Goal: Task Accomplishment & Management: Complete application form

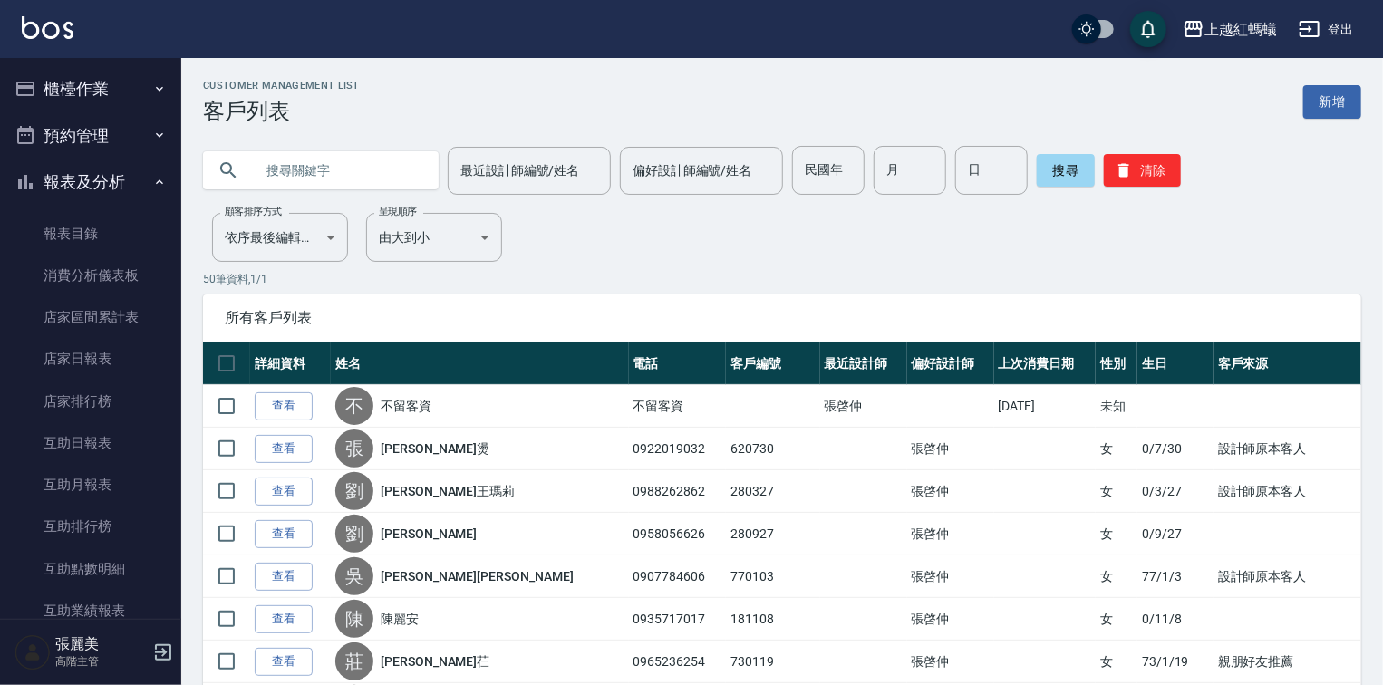
scroll to position [1657, 0]
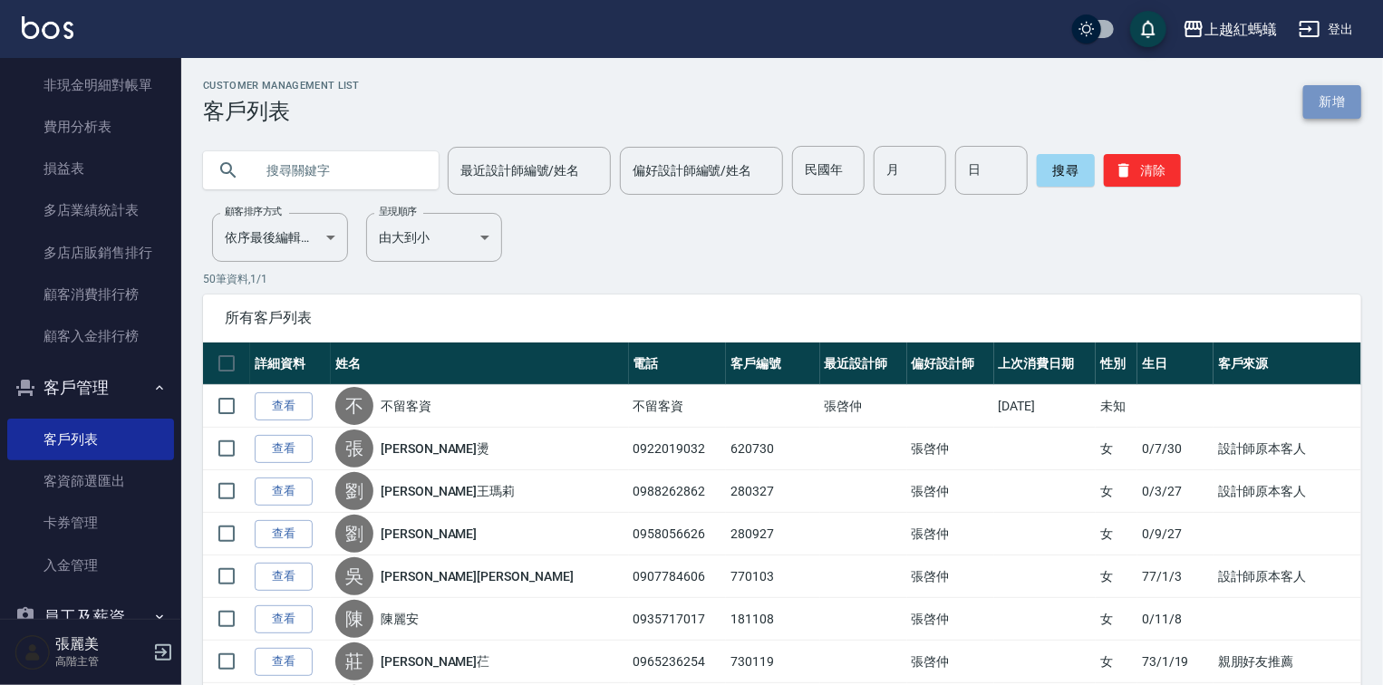
click at [1348, 109] on link "新增" at bounding box center [1332, 102] width 58 height 34
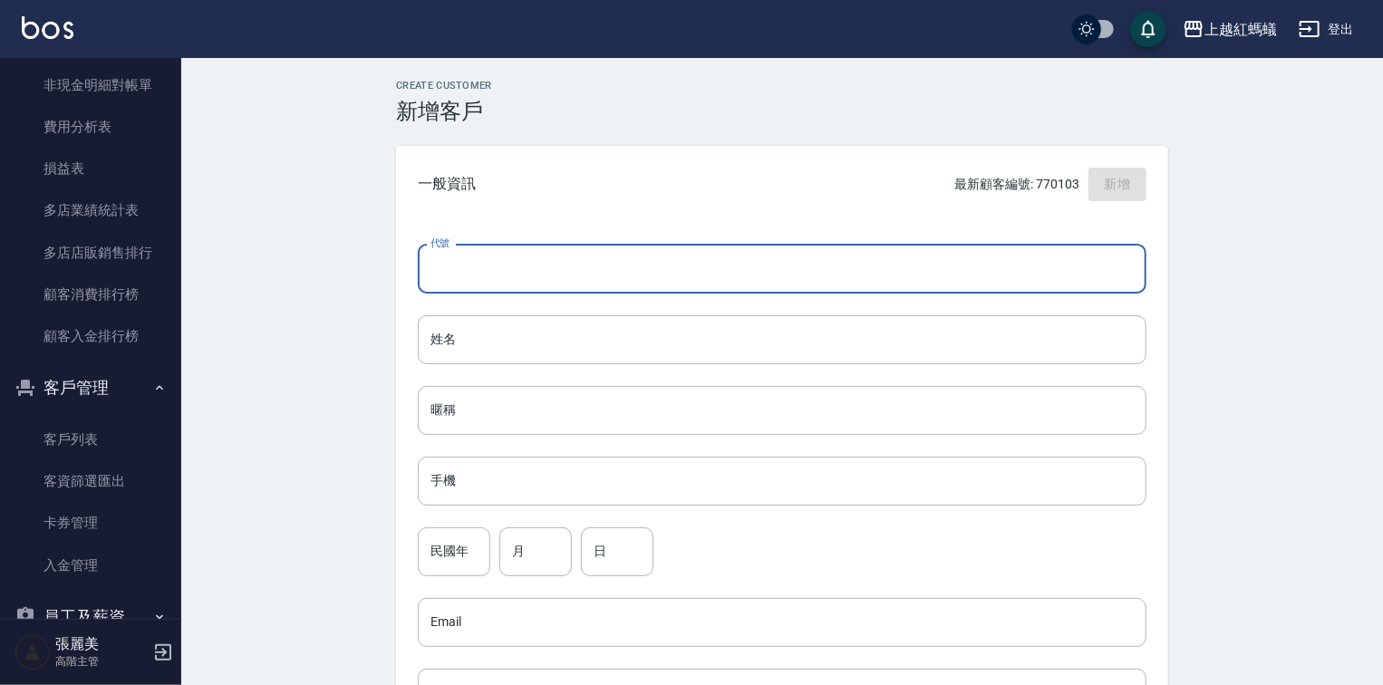
click at [464, 257] on input "代號" at bounding box center [782, 269] width 729 height 49
type input "940927"
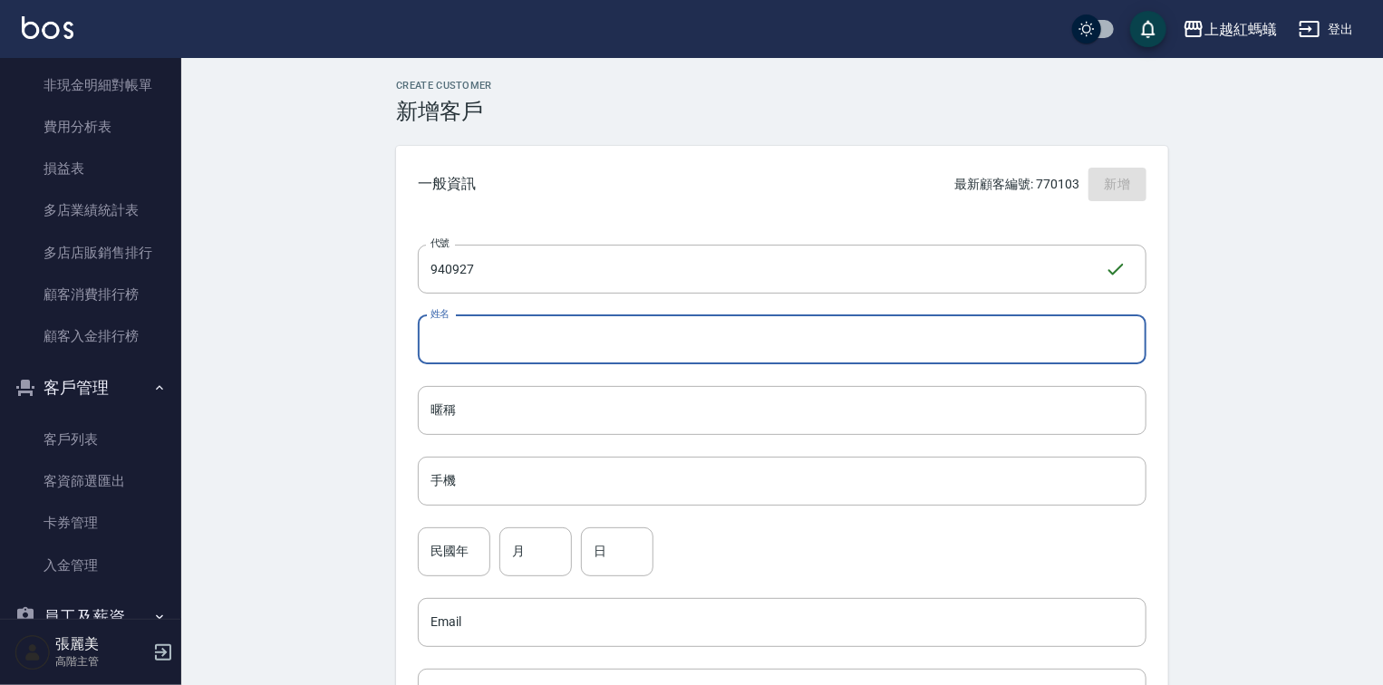
click at [526, 338] on input "姓名" at bounding box center [782, 339] width 729 height 49
click at [530, 326] on input "[PERSON_NAME]" at bounding box center [782, 339] width 729 height 49
type input "[PERSON_NAME]"
click at [547, 471] on input "手機" at bounding box center [782, 481] width 729 height 49
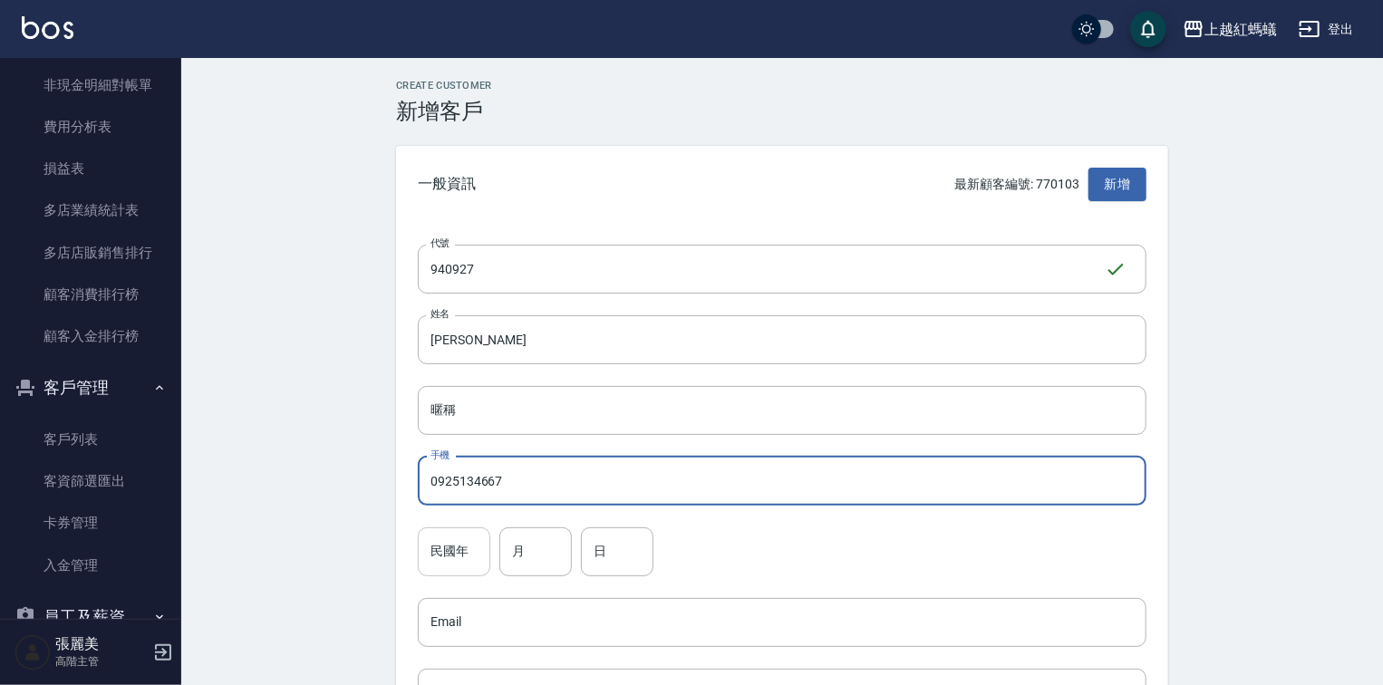
type input "0925134667"
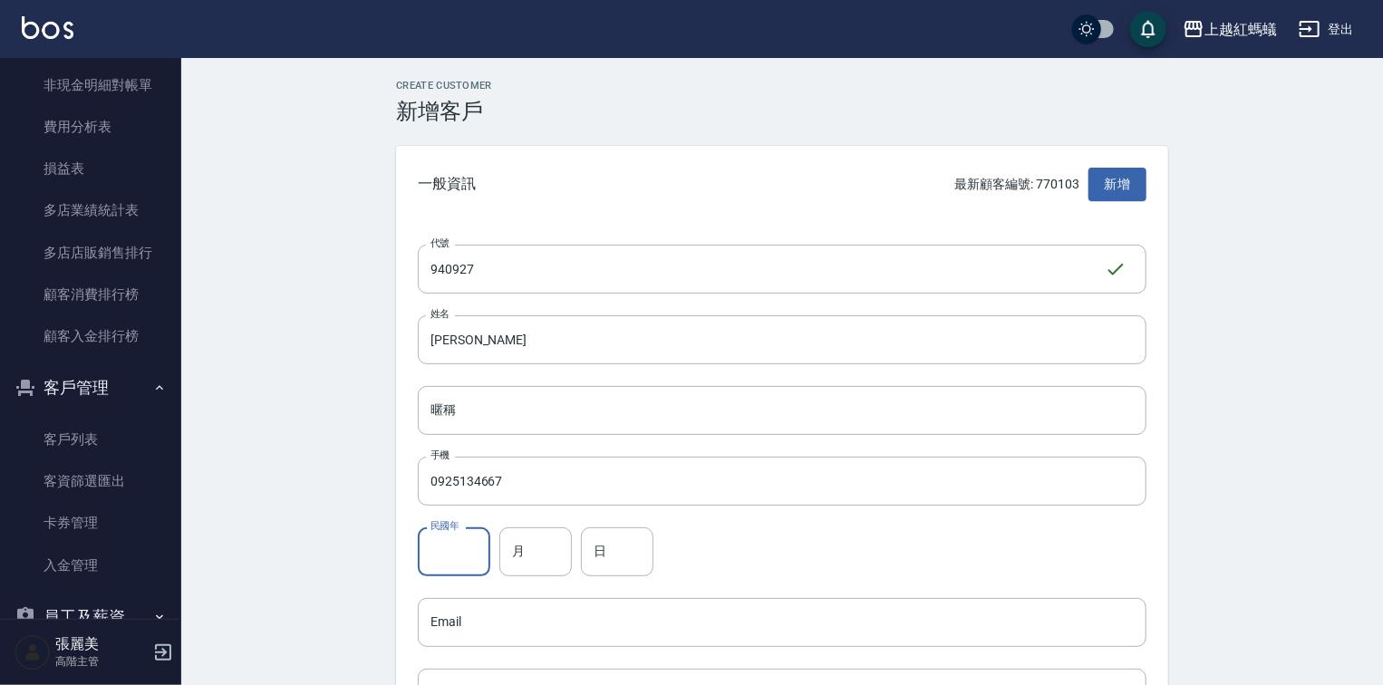
click at [447, 546] on input "民國年" at bounding box center [454, 551] width 72 height 49
type input "94"
click at [553, 532] on input "月" at bounding box center [535, 551] width 72 height 49
type input "9"
click at [635, 565] on input "日" at bounding box center [617, 551] width 72 height 49
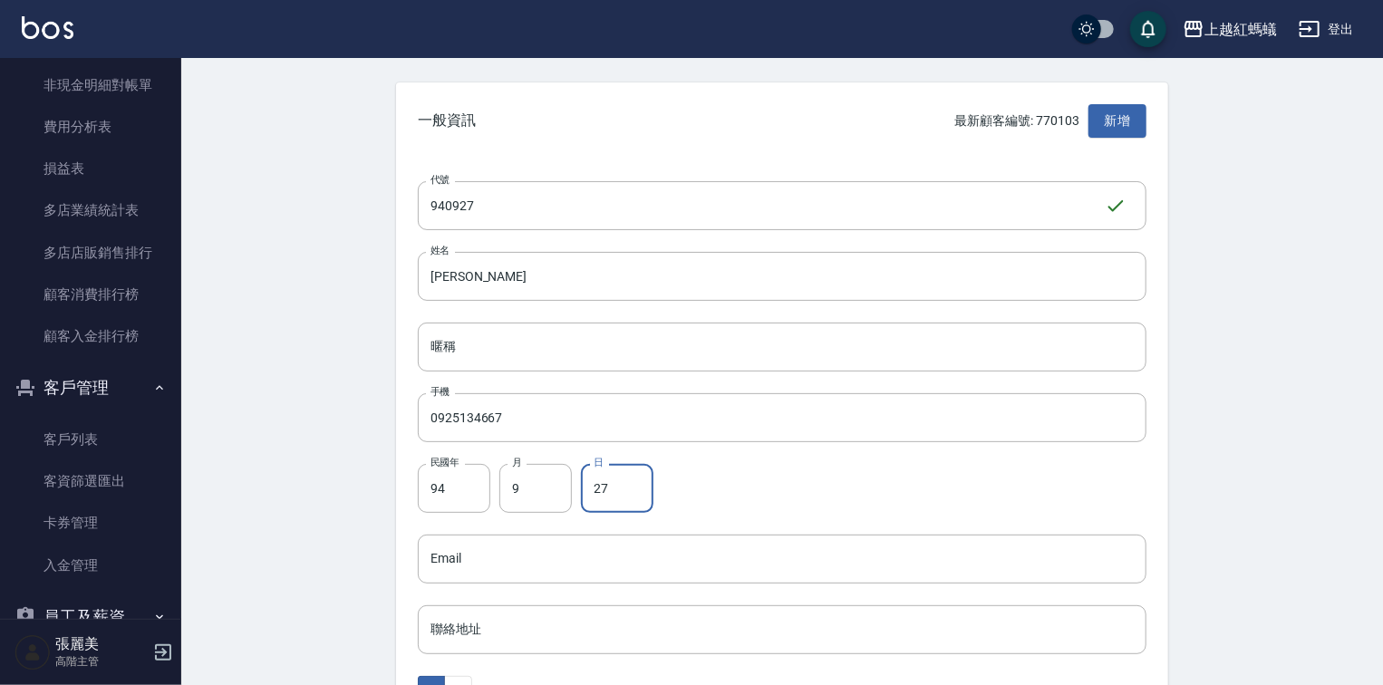
scroll to position [494, 0]
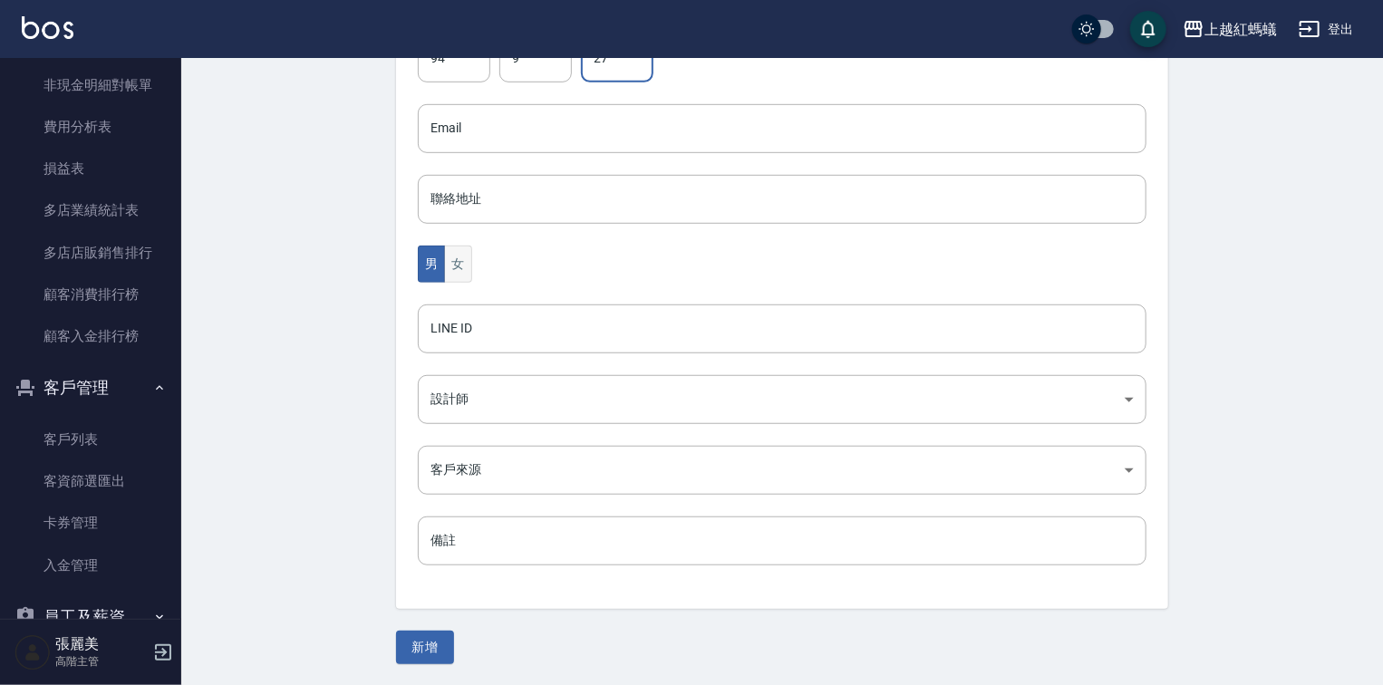
type input "27"
click at [461, 265] on button "女" at bounding box center [457, 264] width 27 height 37
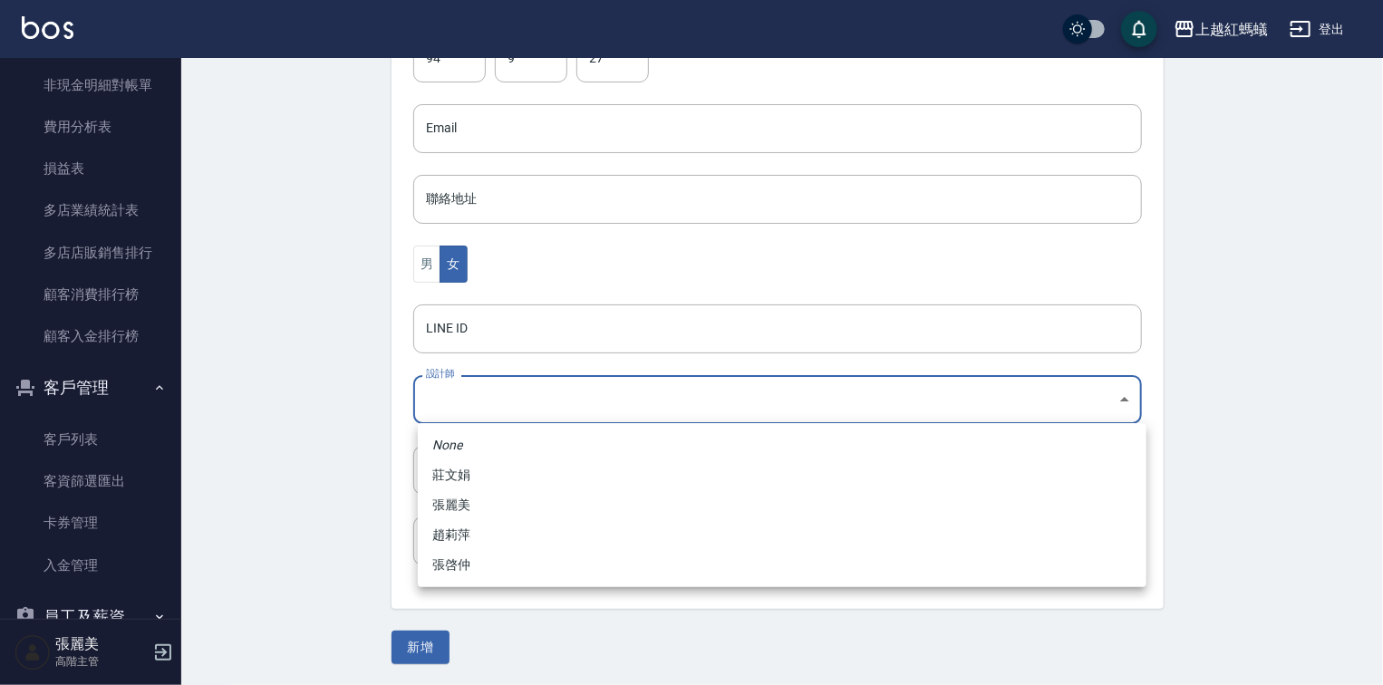
click at [475, 399] on body "上越紅螞蟻 登出 櫃檯作業 打帳單 帳單列表 掛單列表 座位開單 營業儀表板 現金收支登錄 高階收支登錄 材料自購登錄 每日結帳 排班表 現場電腦打卡 掃碼打…" at bounding box center [691, 96] width 1383 height 1180
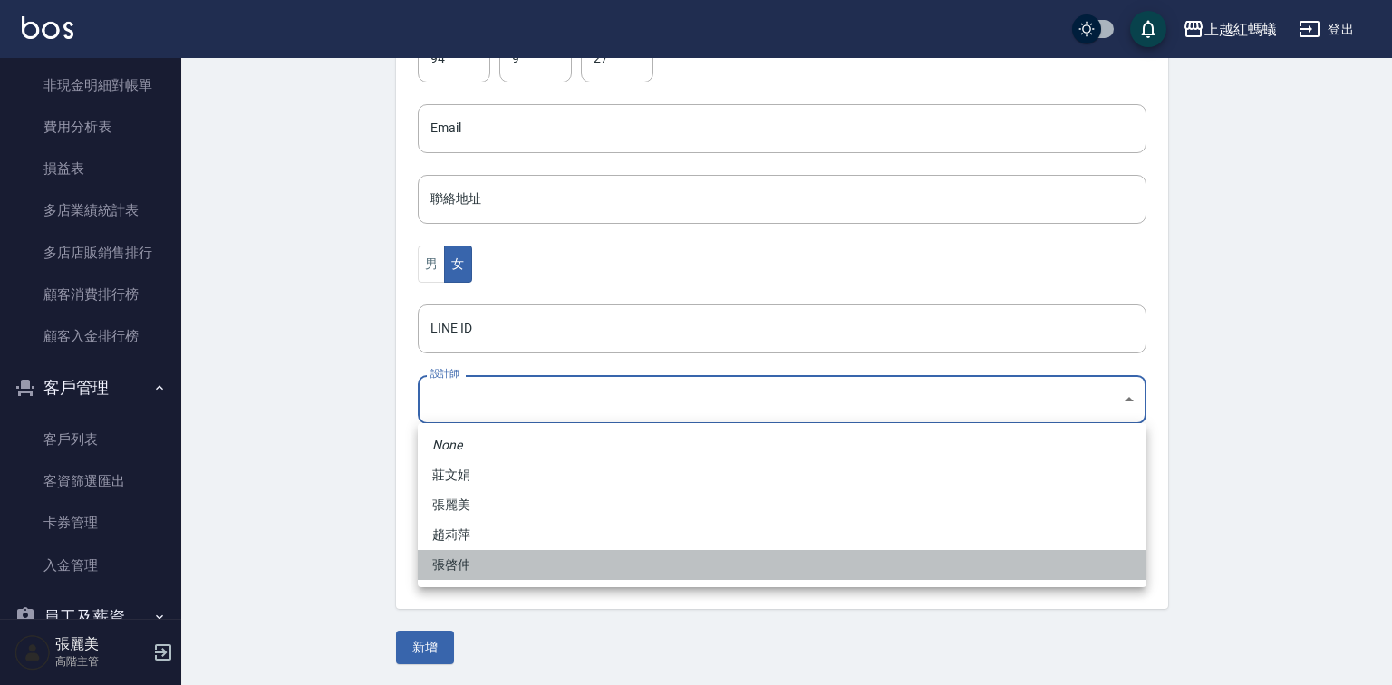
click at [507, 565] on li "張啓仲" at bounding box center [782, 565] width 729 height 30
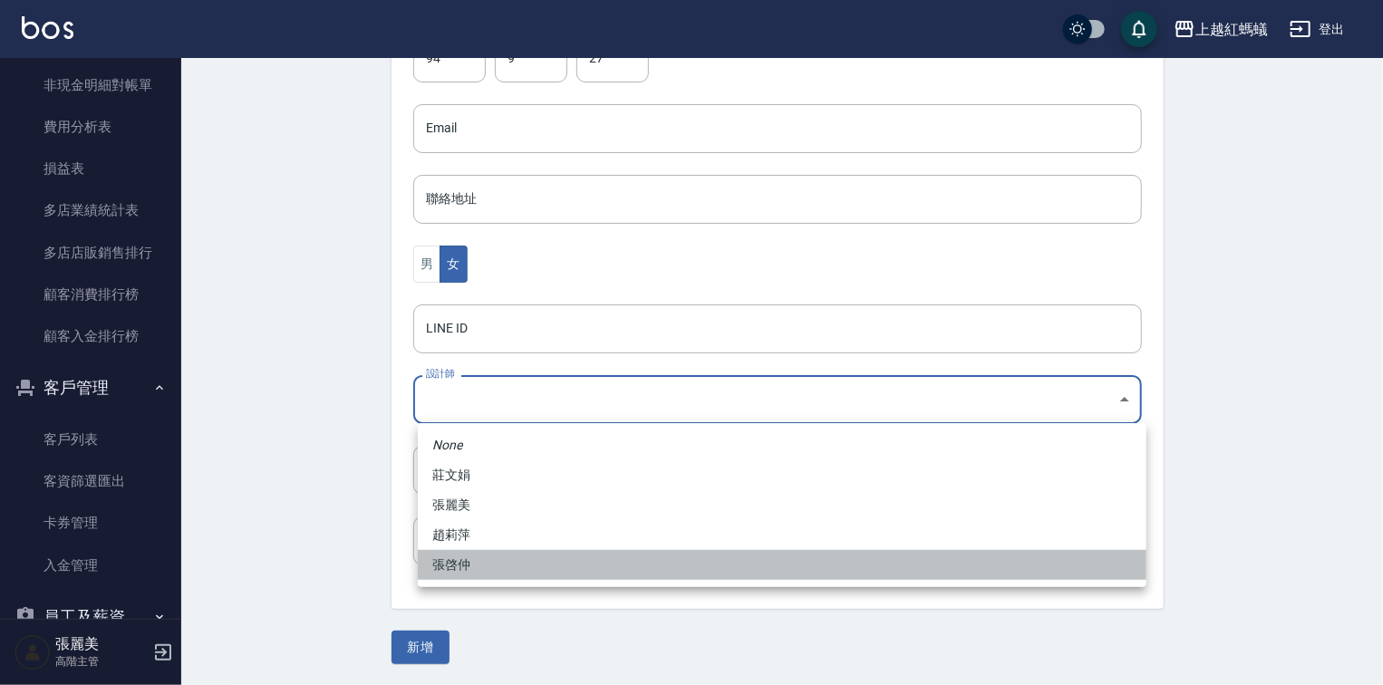
type input "9efc15fe-67de-409c-bc0a-e53cf4b7ff6b"
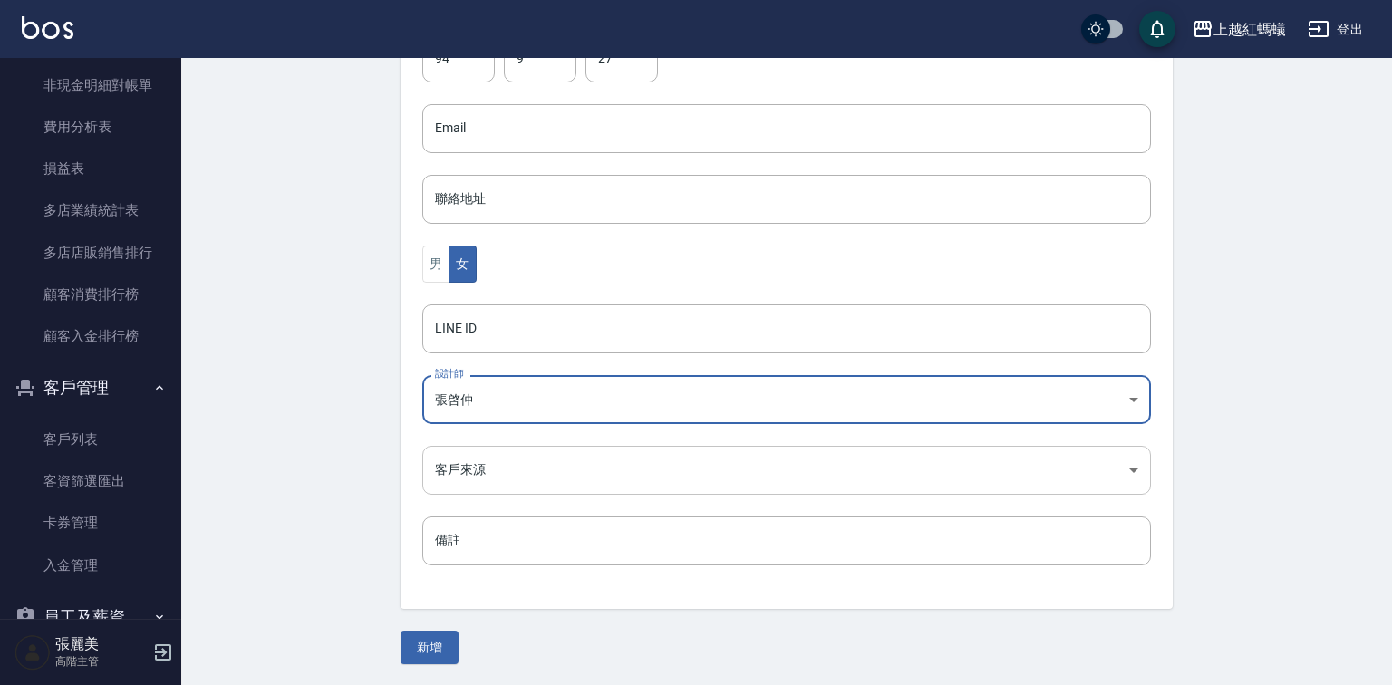
click at [507, 459] on body "上越紅螞蟻 登出 櫃檯作業 打帳單 帳單列表 掛單列表 座位開單 營業儀表板 現金收支登錄 高階收支登錄 材料自購登錄 每日結帳 排班表 現場電腦打卡 掃碼打…" at bounding box center [696, 96] width 1392 height 1180
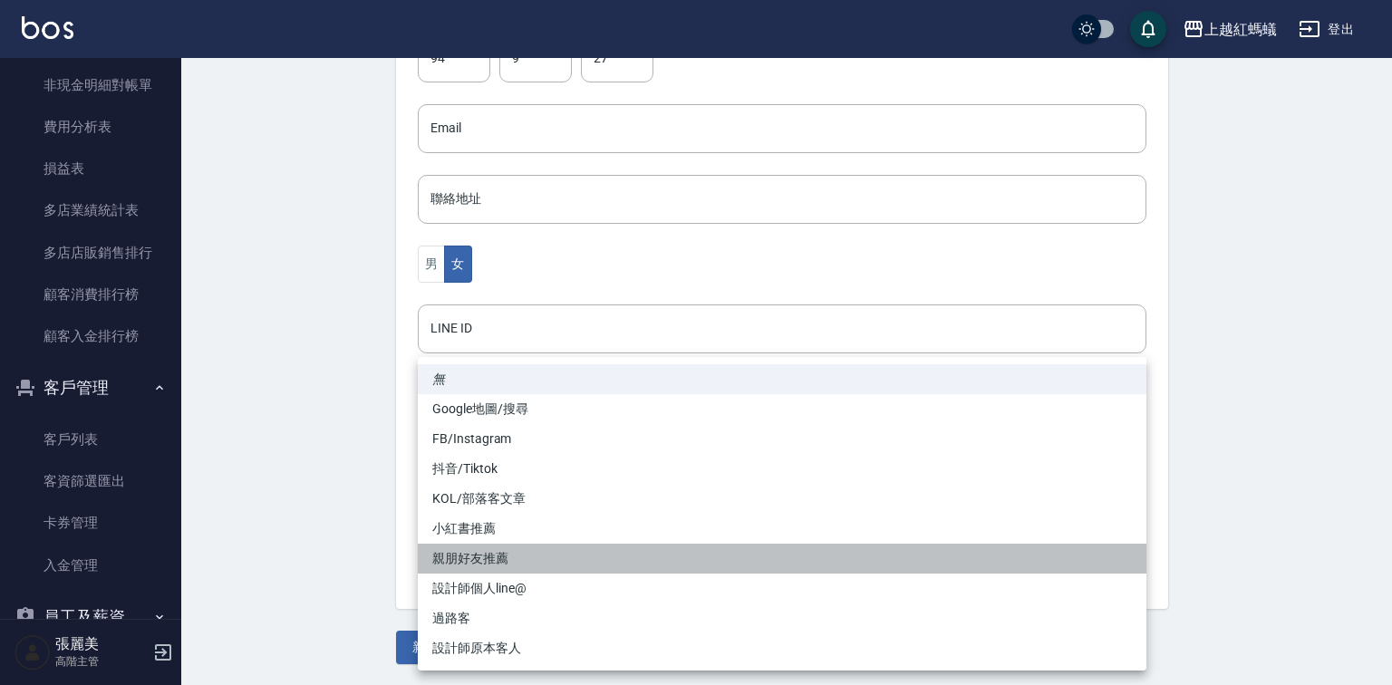
click at [484, 555] on li "親朋好友推薦" at bounding box center [782, 559] width 729 height 30
type input "親朋好友推薦"
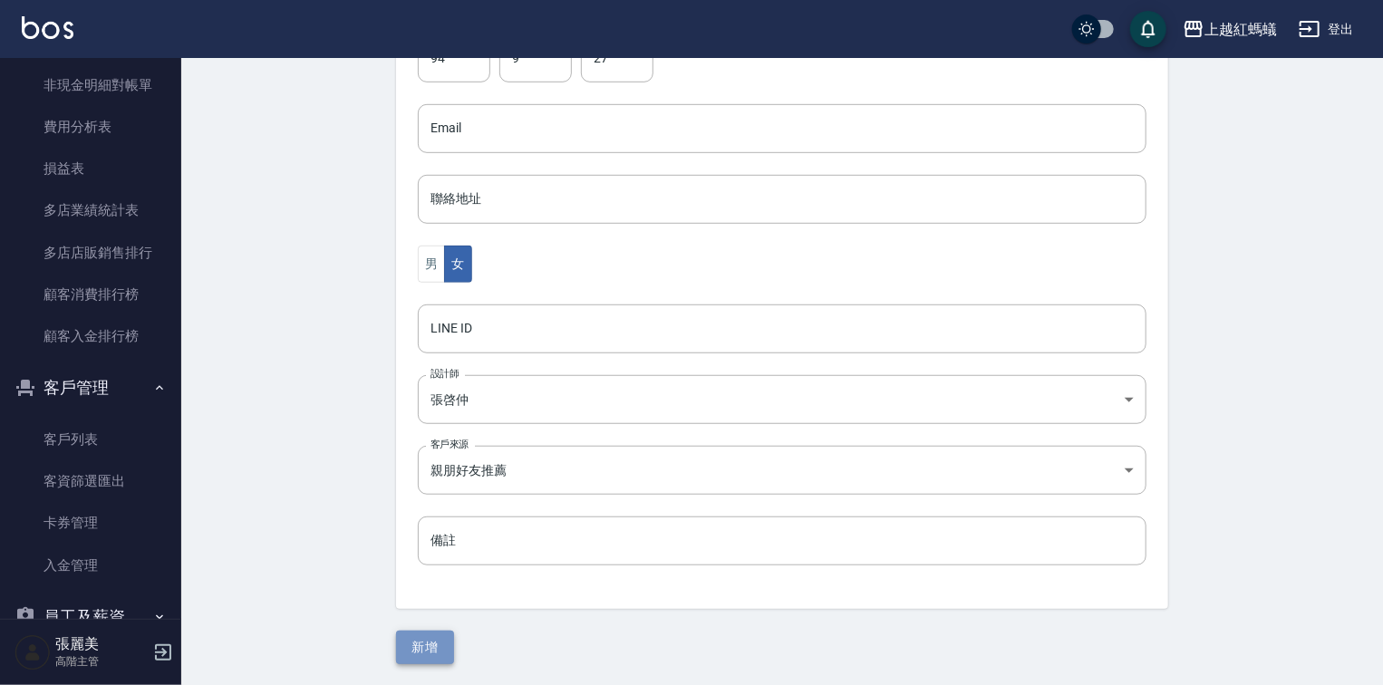
click at [420, 640] on button "新增" at bounding box center [425, 648] width 58 height 34
